Goal: Information Seeking & Learning: Find specific page/section

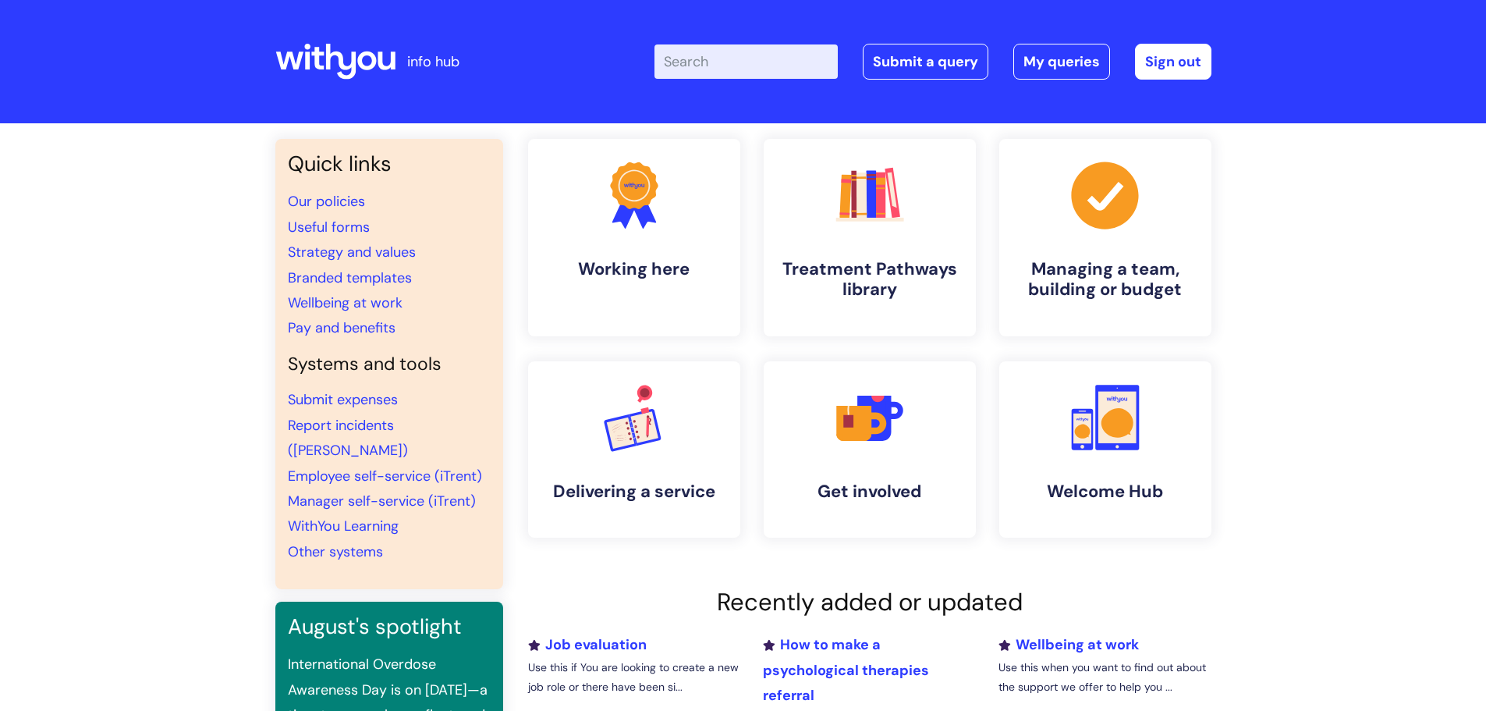
click at [711, 80] on div "Enter your search term here... Search Submit a query My queries Welcome [PERSON…" at bounding box center [932, 62] width 557 height 36
click at [714, 67] on input "Enter your search term here..." at bounding box center [745, 61] width 183 height 34
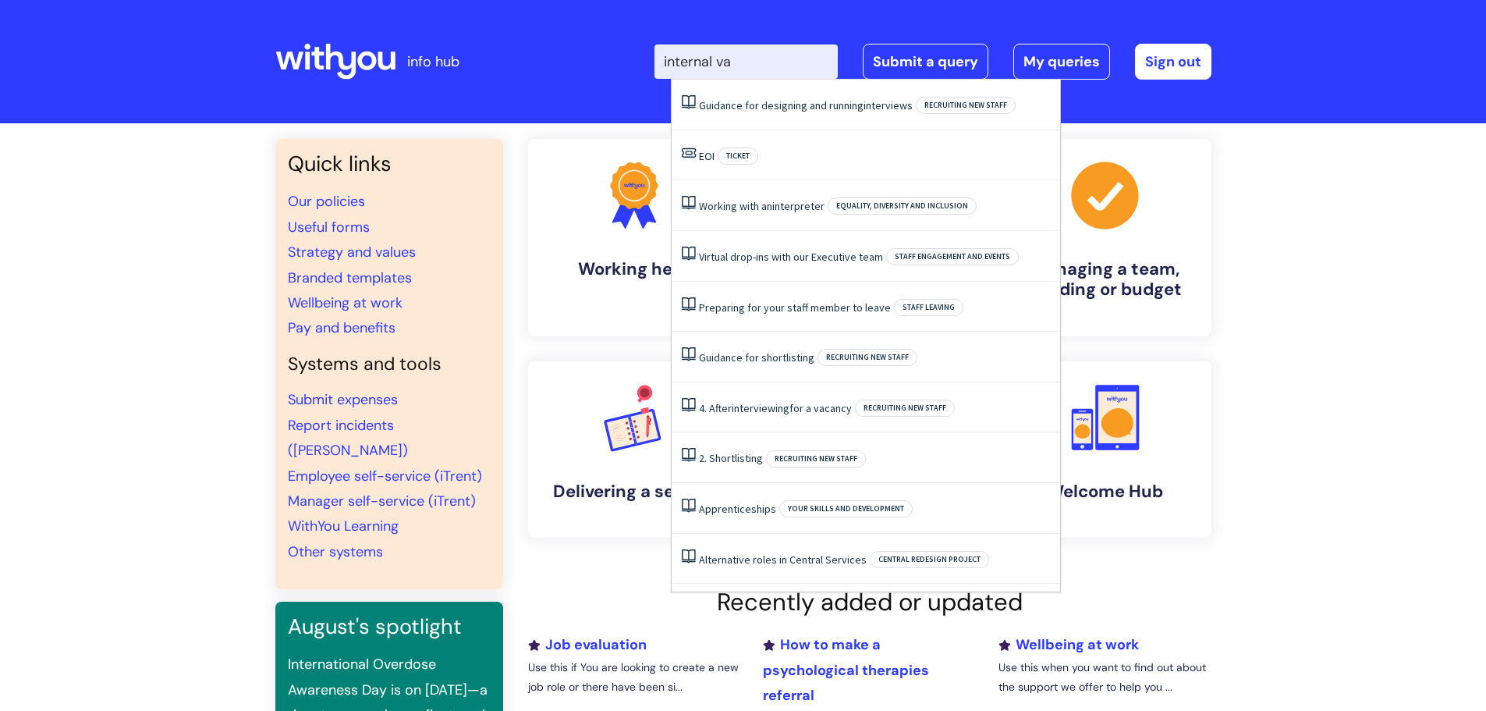
type input "internal vac"
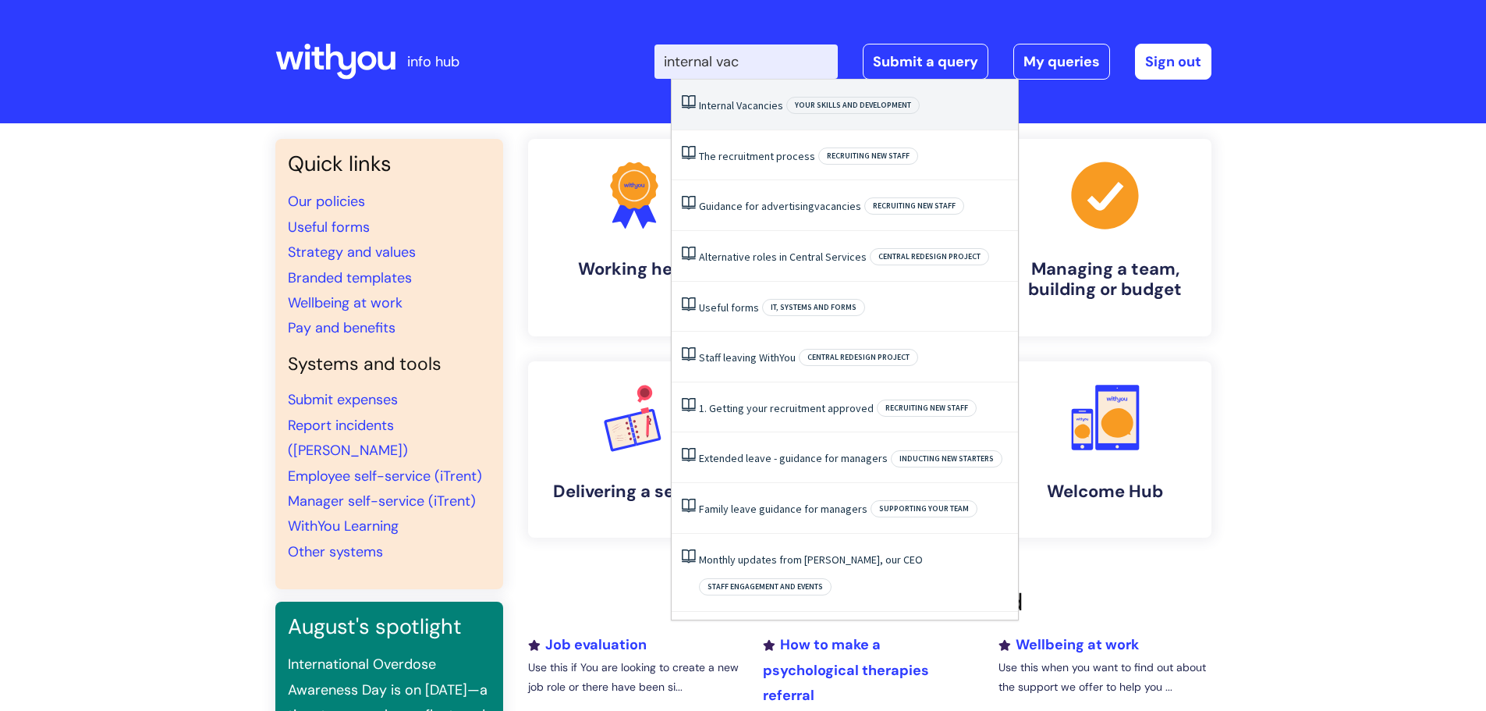
click at [760, 104] on span "Vacancies" at bounding box center [759, 105] width 47 height 14
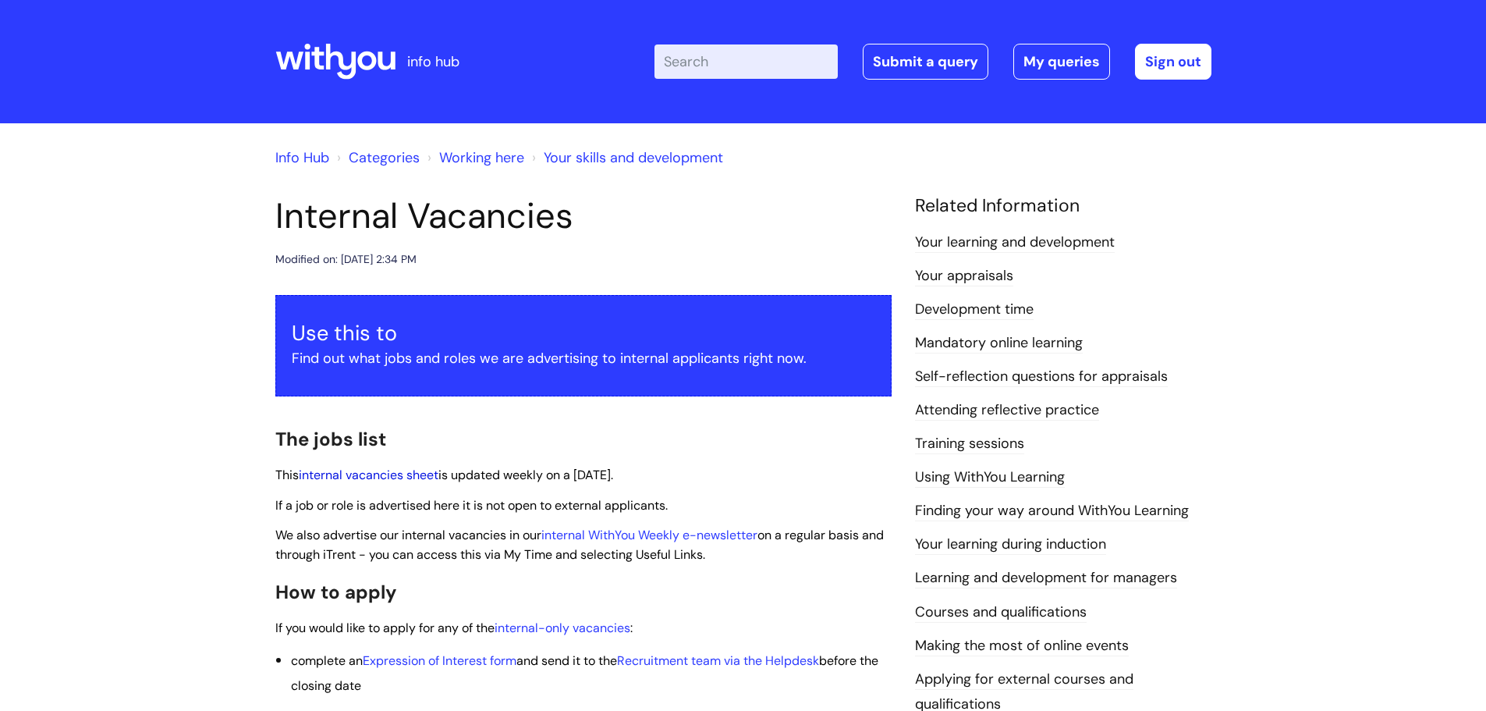
click at [416, 479] on link "internal vacancies sheet" at bounding box center [369, 474] width 140 height 16
